Goal: Task Accomplishment & Management: Complete application form

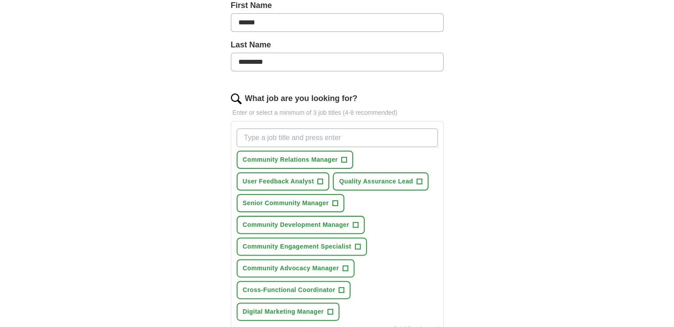
scroll to position [222, 0]
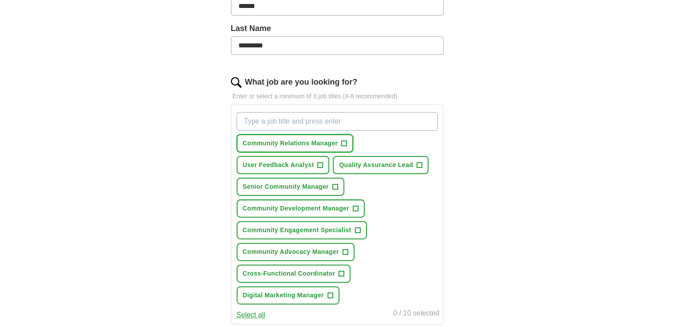
click at [322, 142] on span "Community Relations Manager" at bounding box center [290, 143] width 95 height 9
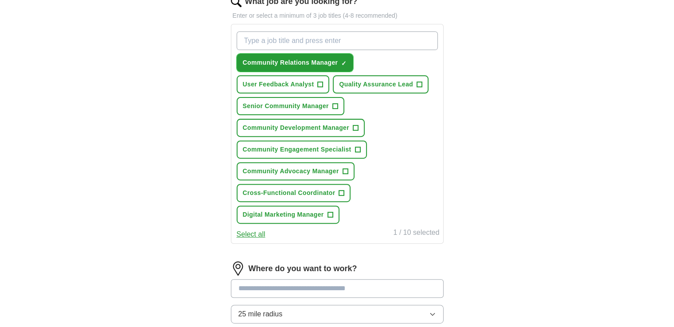
scroll to position [310, 0]
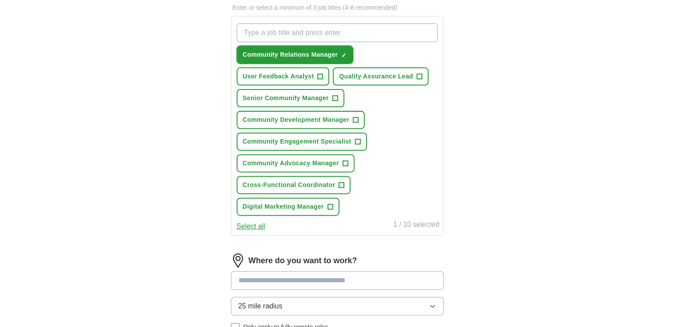
click at [314, 56] on span "Community Relations Manager" at bounding box center [290, 54] width 95 height 9
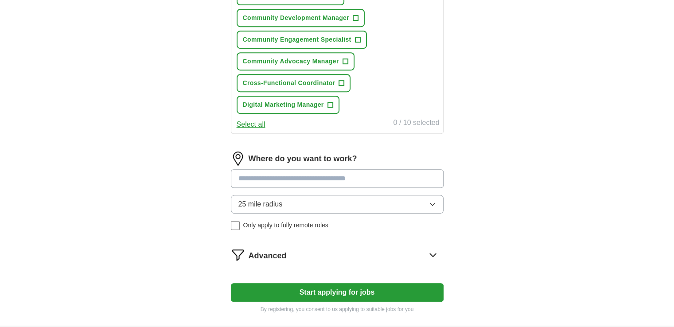
scroll to position [443, 0]
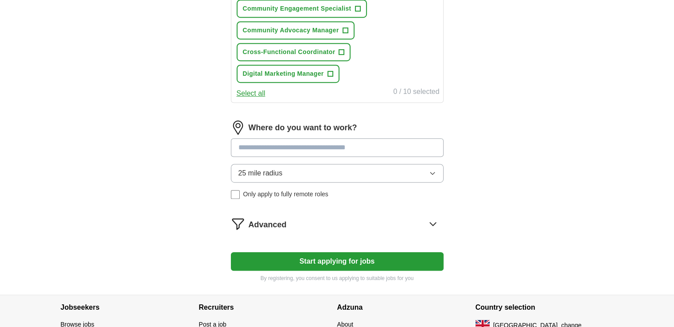
click at [367, 146] on input at bounding box center [337, 147] width 213 height 19
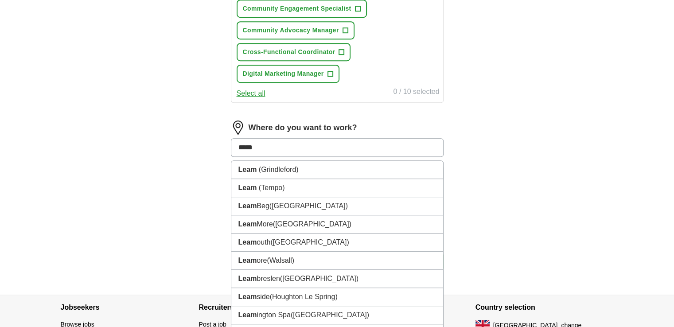
type input "******"
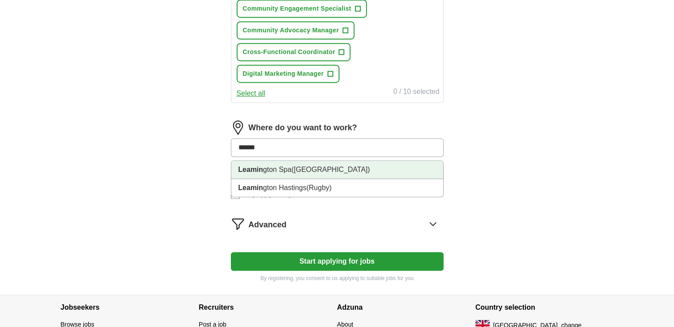
click at [349, 165] on li "Leamin gton Spa ([GEOGRAPHIC_DATA])" at bounding box center [337, 170] width 212 height 18
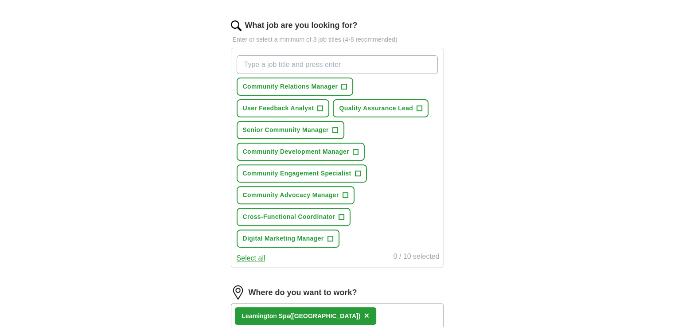
scroll to position [266, 0]
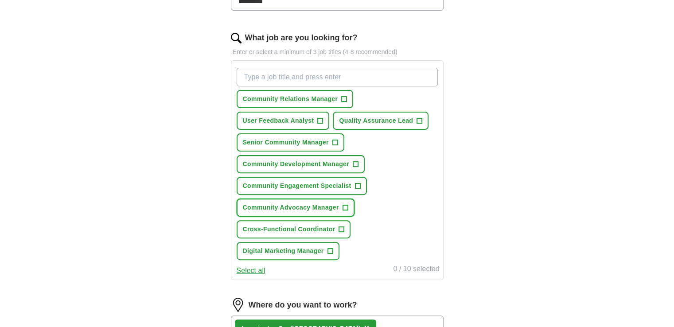
click at [288, 208] on span "Community Advocacy Manager" at bounding box center [291, 207] width 96 height 9
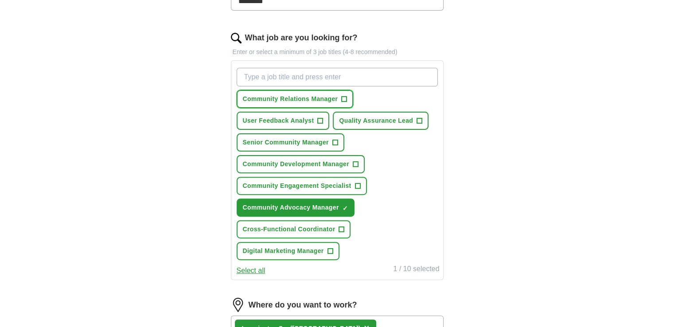
click at [267, 101] on span "Community Relations Manager" at bounding box center [290, 98] width 95 height 9
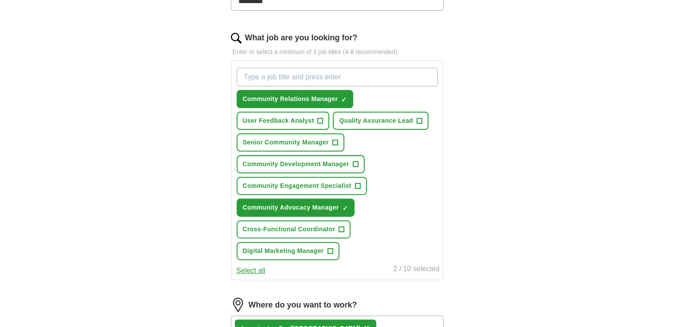
click at [298, 73] on input "What job are you looking for?" at bounding box center [337, 77] width 201 height 19
type input "developer relations"
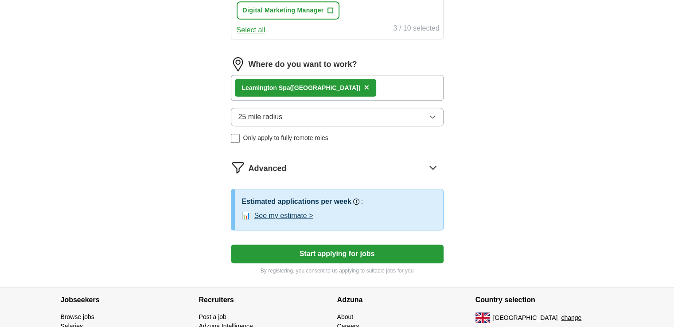
scroll to position [532, 0]
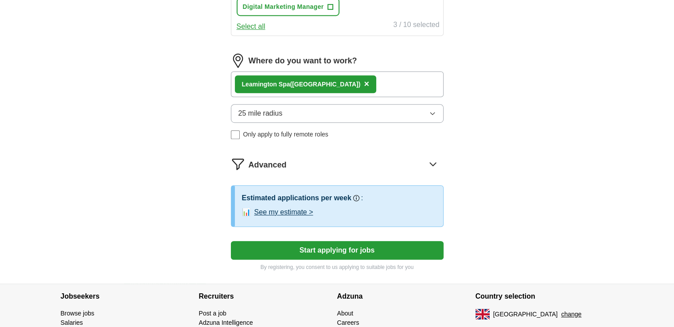
click at [302, 207] on button "See my estimate >" at bounding box center [284, 212] width 59 height 11
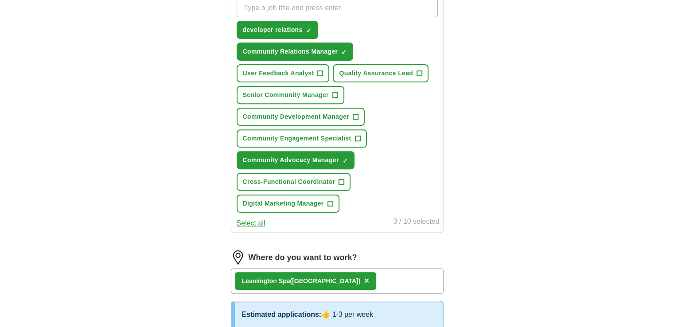
scroll to position [222, 0]
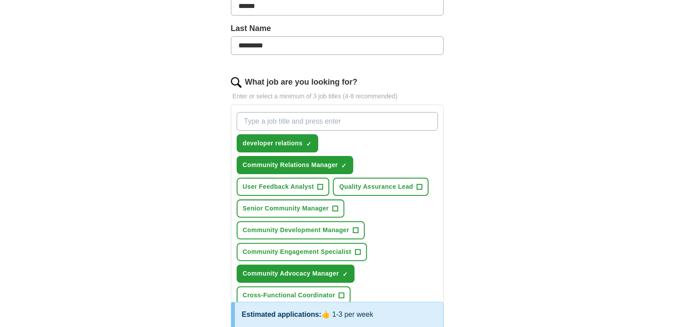
drag, startPoint x: 175, startPoint y: 164, endPoint x: 127, endPoint y: 152, distance: 49.7
click at [127, 152] on div "ApplyIQ Let ApplyIQ do the hard work of searching and applying for jobs. Just t…" at bounding box center [338, 228] width 568 height 846
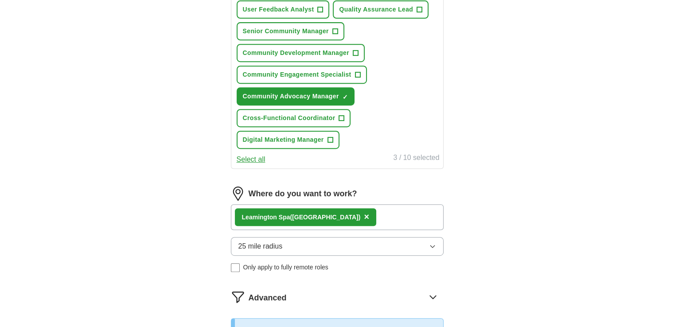
scroll to position [532, 0]
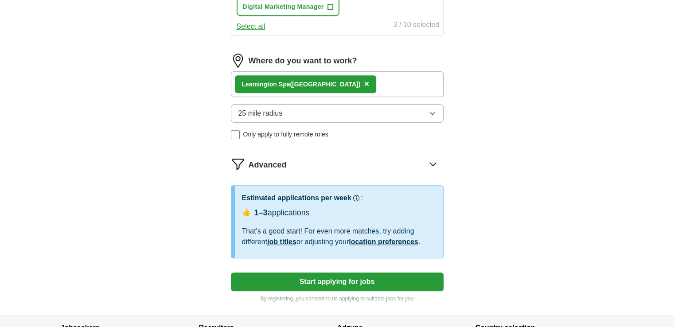
click at [309, 273] on button "Start applying for jobs" at bounding box center [337, 282] width 213 height 19
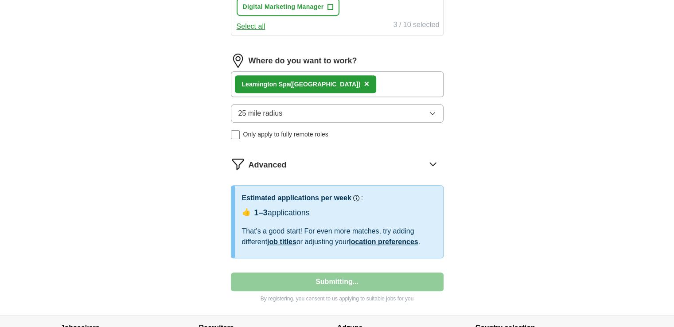
select select "**"
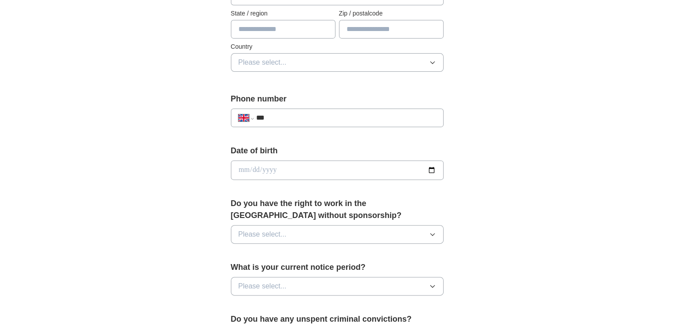
scroll to position [310, 0]
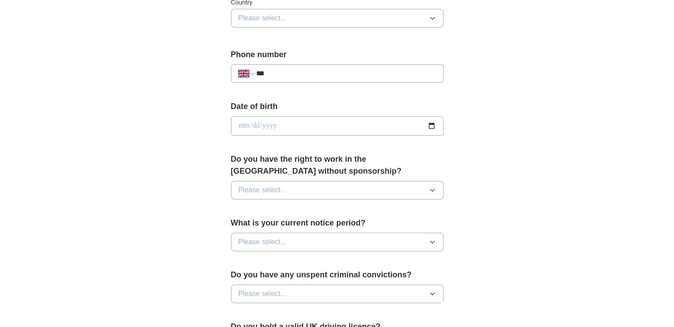
click at [261, 190] on span "Please select..." at bounding box center [263, 190] width 48 height 11
click at [297, 212] on div "Yes" at bounding box center [338, 210] width 198 height 11
click at [290, 238] on button "Please select..." at bounding box center [337, 242] width 213 height 19
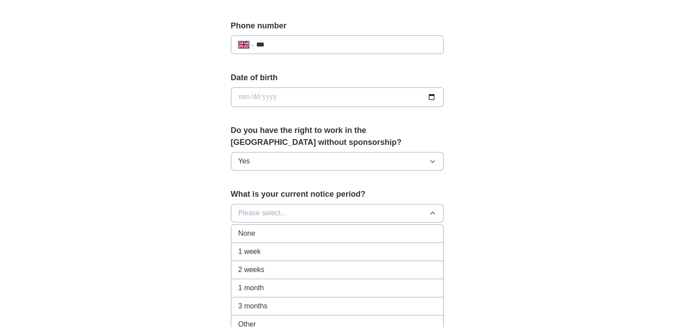
scroll to position [399, 0]
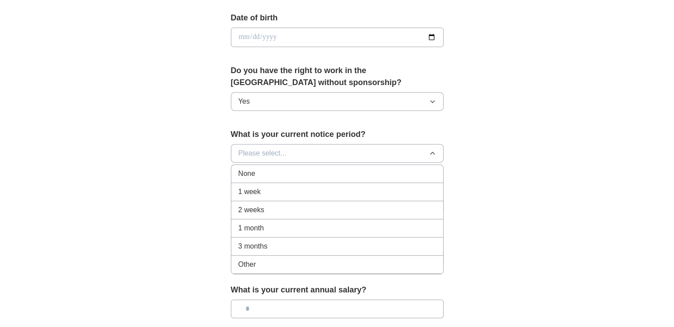
click at [280, 228] on div "1 month" at bounding box center [338, 228] width 198 height 11
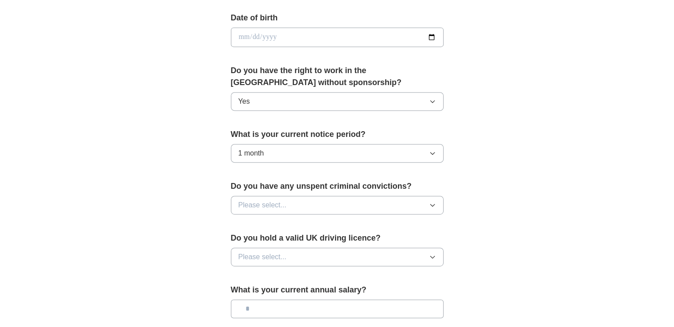
click at [250, 204] on span "Please select..." at bounding box center [263, 205] width 48 height 11
click at [252, 241] on div "No" at bounding box center [338, 244] width 198 height 11
click at [325, 252] on button "Please select..." at bounding box center [337, 257] width 213 height 19
click at [286, 274] on div "Yes" at bounding box center [338, 277] width 198 height 11
click at [201, 245] on div "**********" at bounding box center [338, 51] width 284 height 746
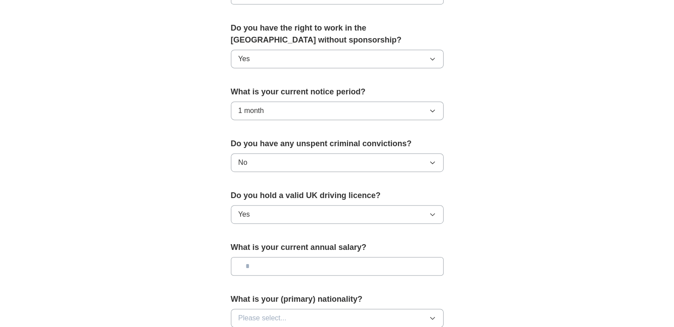
scroll to position [488, 0]
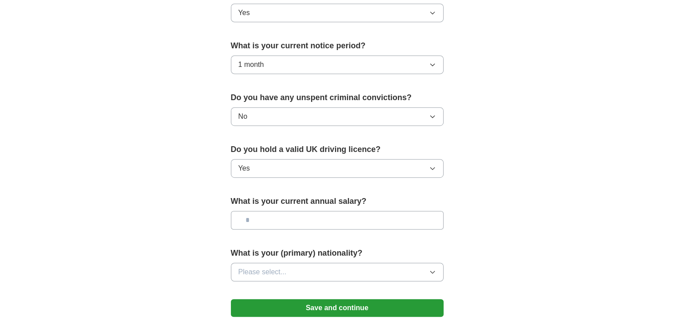
click at [258, 220] on input "text" at bounding box center [337, 220] width 213 height 19
type input "*******"
click at [287, 268] on button "Please select..." at bounding box center [337, 272] width 213 height 19
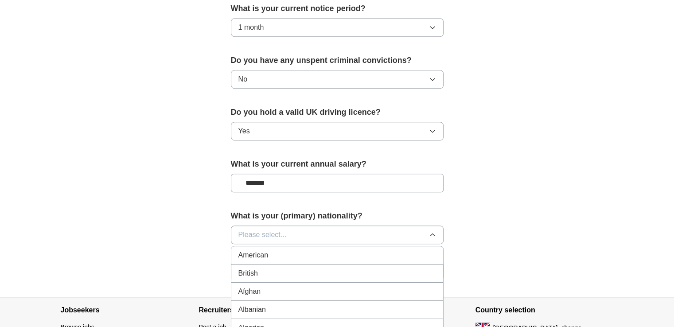
scroll to position [576, 0]
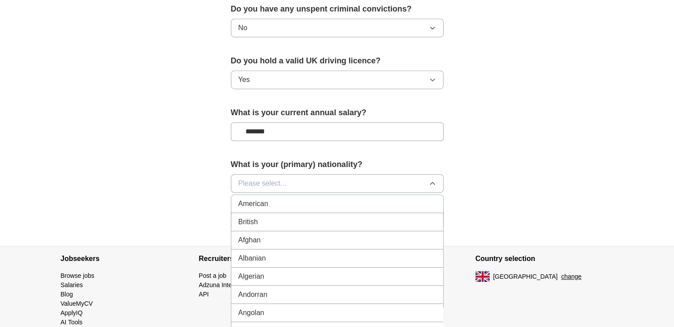
click at [262, 222] on div "British" at bounding box center [338, 222] width 198 height 11
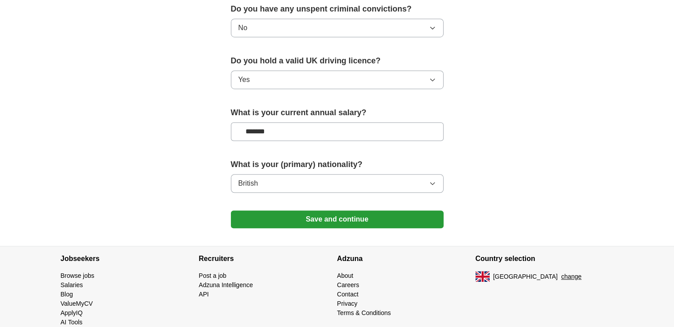
drag, startPoint x: 163, startPoint y: 208, endPoint x: 250, endPoint y: 218, distance: 87.5
click at [306, 217] on button "Save and continue" at bounding box center [337, 220] width 213 height 18
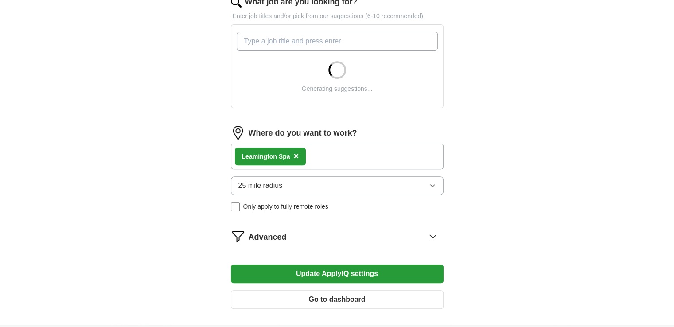
scroll to position [355, 0]
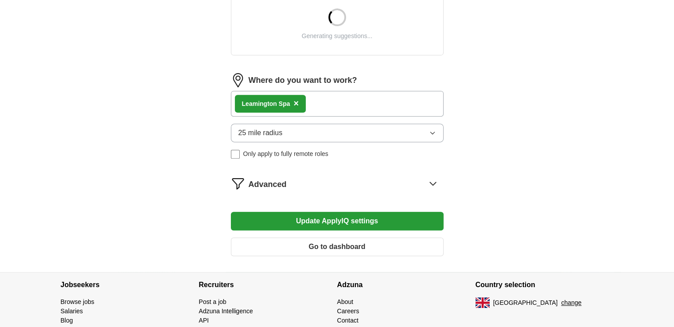
click at [431, 184] on icon at bounding box center [433, 183] width 14 height 14
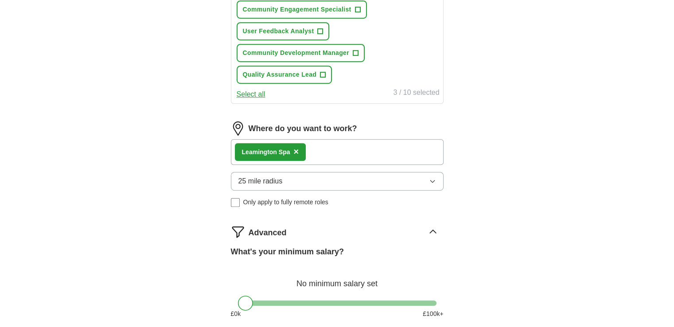
scroll to position [488, 0]
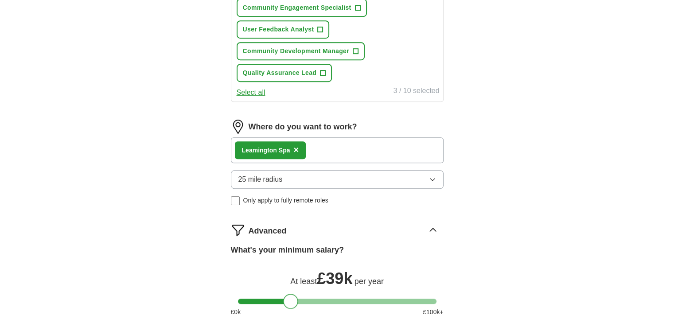
drag, startPoint x: 247, startPoint y: 278, endPoint x: 293, endPoint y: 283, distance: 45.6
click at [293, 283] on div "What's your minimum salary? At least £ 39k per year £ 0 k £ 100 k+" at bounding box center [337, 284] width 213 height 80
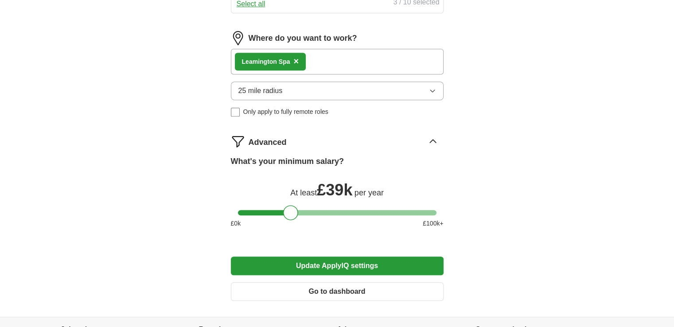
click at [317, 257] on button "Update ApplyIQ settings" at bounding box center [337, 266] width 213 height 19
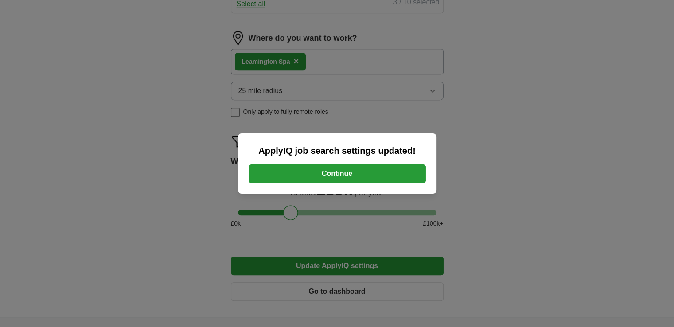
click at [383, 168] on button "Continue" at bounding box center [337, 174] width 177 height 19
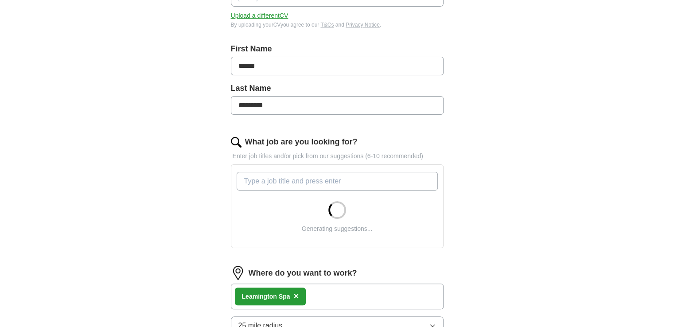
scroll to position [177, 0]
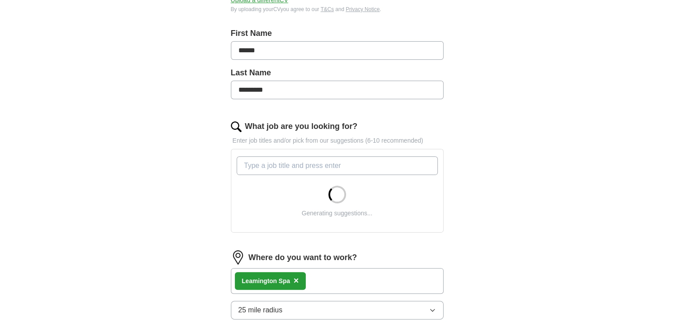
click at [298, 166] on input "What job are you looking for?" at bounding box center [337, 166] width 201 height 19
type input "charity"
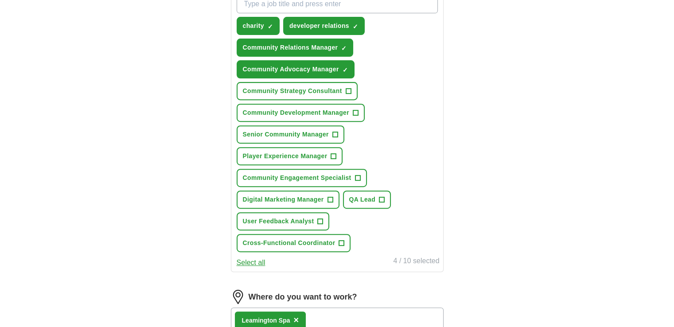
scroll to position [355, 0]
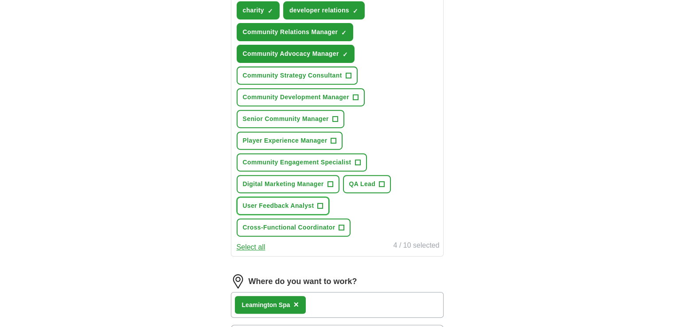
click at [256, 201] on span "User Feedback Analyst" at bounding box center [278, 205] width 71 height 9
click at [251, 201] on span "User Feedback Analyst" at bounding box center [278, 205] width 71 height 9
click at [268, 115] on span "Senior Community Manager" at bounding box center [286, 118] width 86 height 9
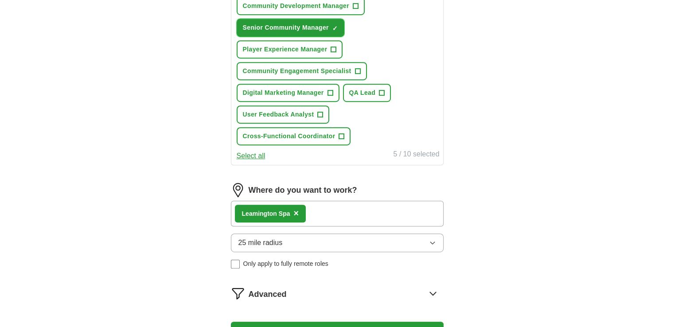
scroll to position [532, 0]
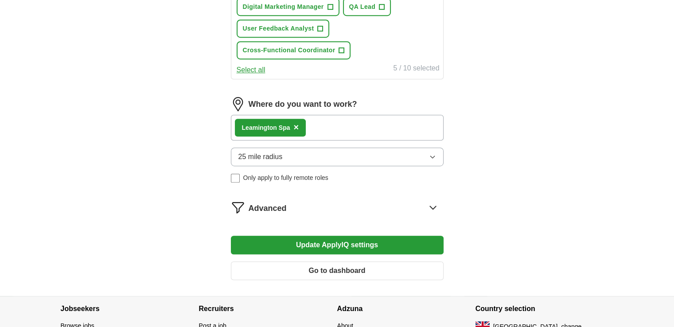
click at [330, 241] on button "Update ApplyIQ settings" at bounding box center [337, 245] width 213 height 19
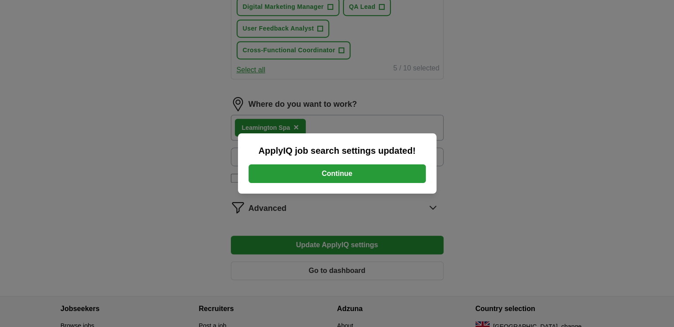
click at [326, 180] on button "Continue" at bounding box center [337, 174] width 177 height 19
